Goal: Find specific page/section: Find specific page/section

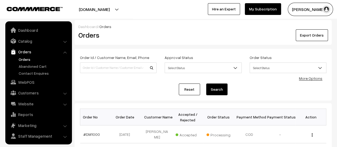
scroll to position [12, 0]
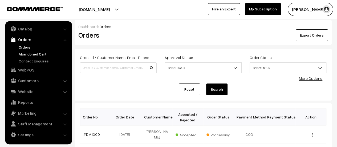
click at [28, 52] on link "Abandoned Cart" at bounding box center [43, 54] width 53 height 6
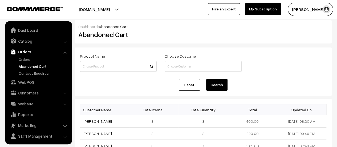
scroll to position [12, 0]
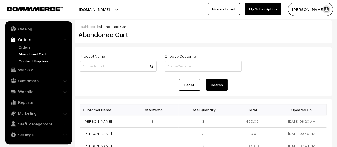
click at [30, 60] on link "Contact Enquires" at bounding box center [43, 61] width 53 height 6
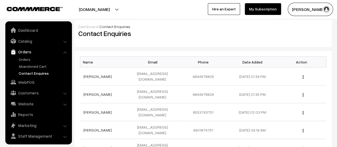
scroll to position [12, 0]
